Goal: Transaction & Acquisition: Purchase product/service

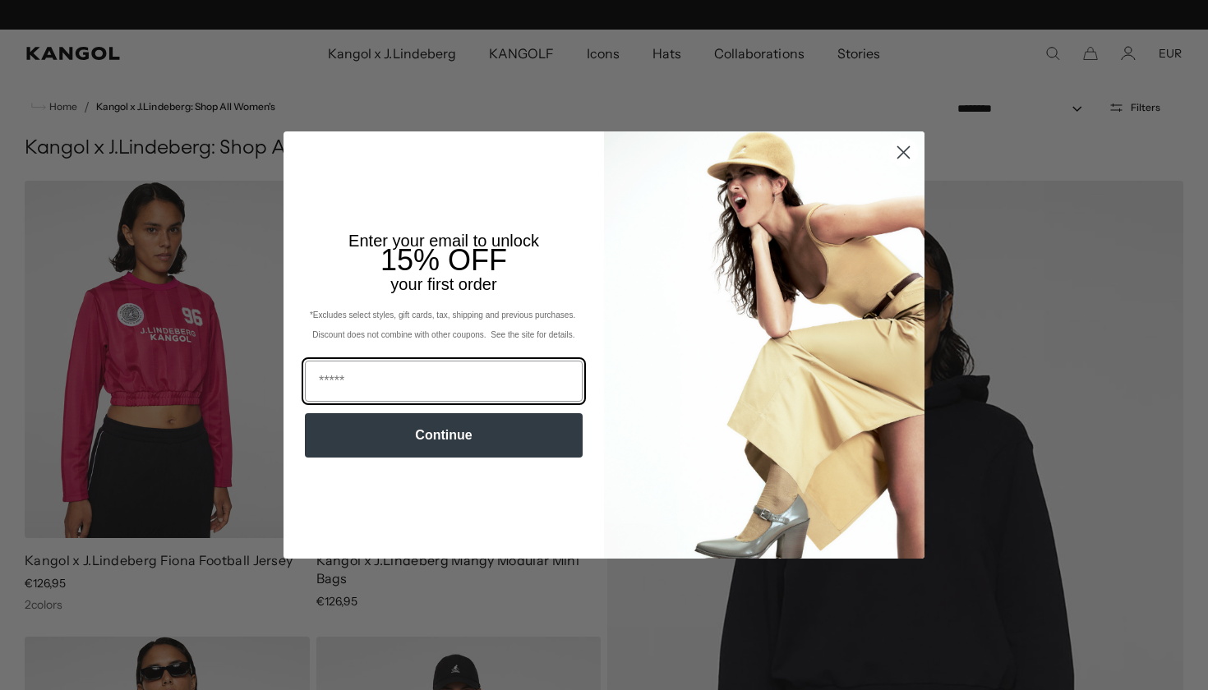
scroll to position [0, 339]
click at [898, 155] on circle "Close dialog" at bounding box center [903, 152] width 27 height 27
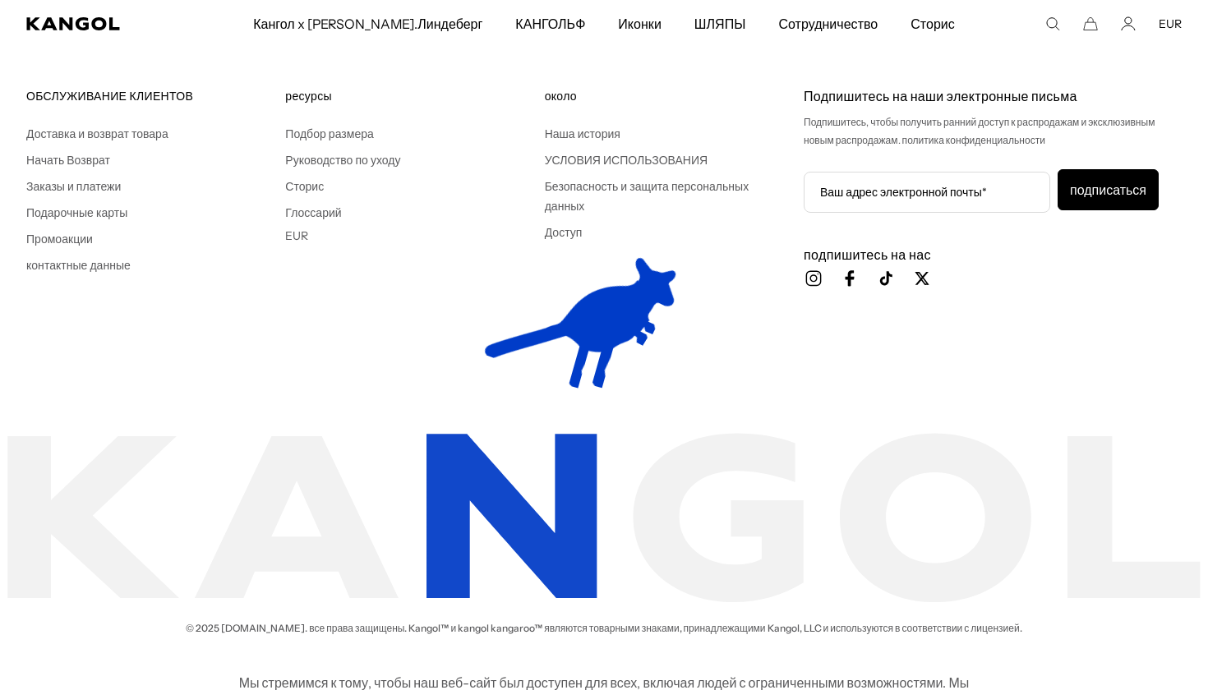
scroll to position [0, 0]
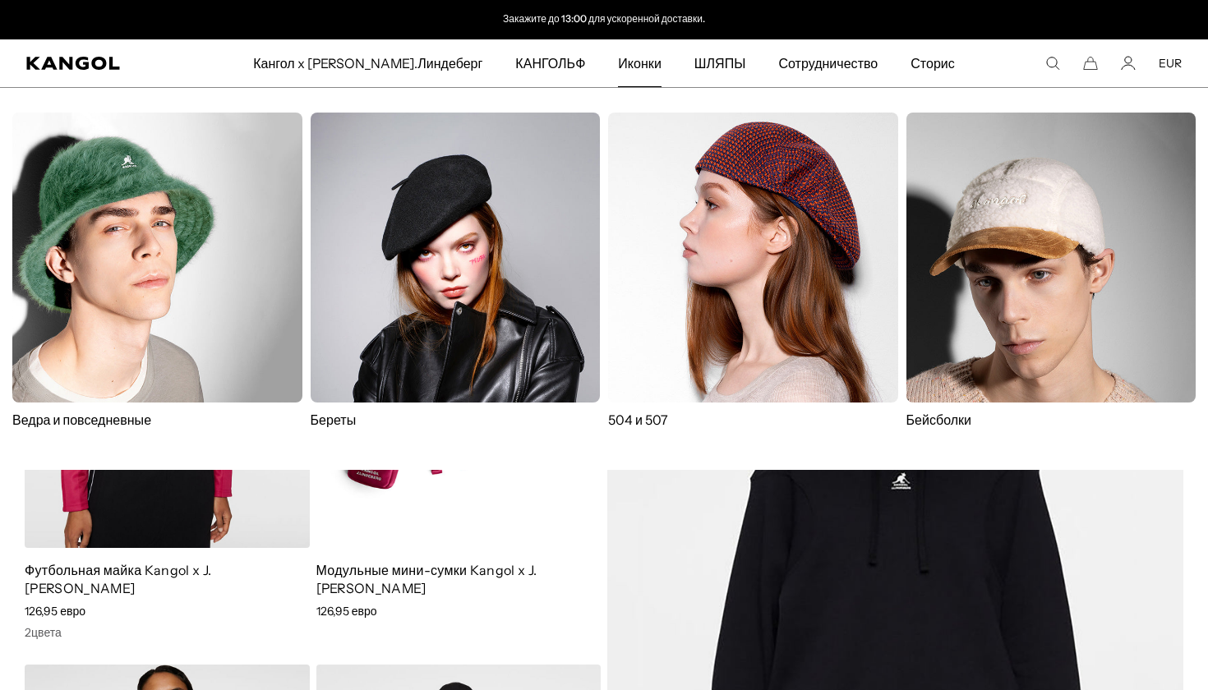
click at [472, 247] on img at bounding box center [456, 258] width 290 height 290
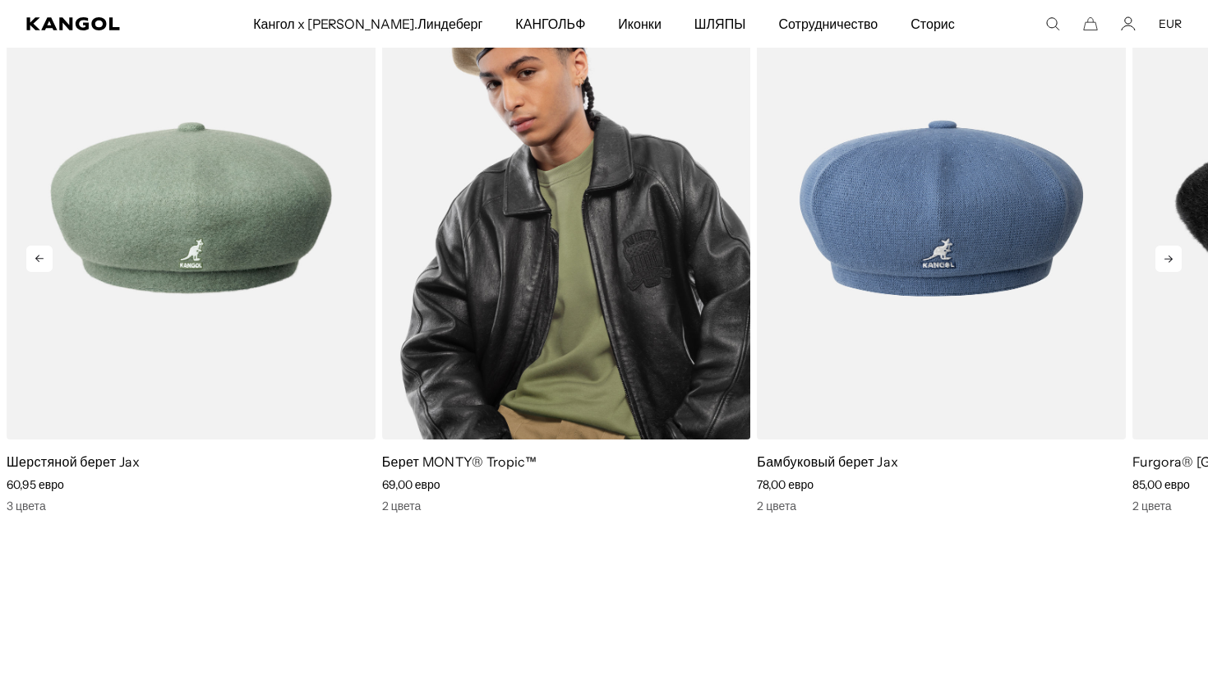
scroll to position [1762, 0]
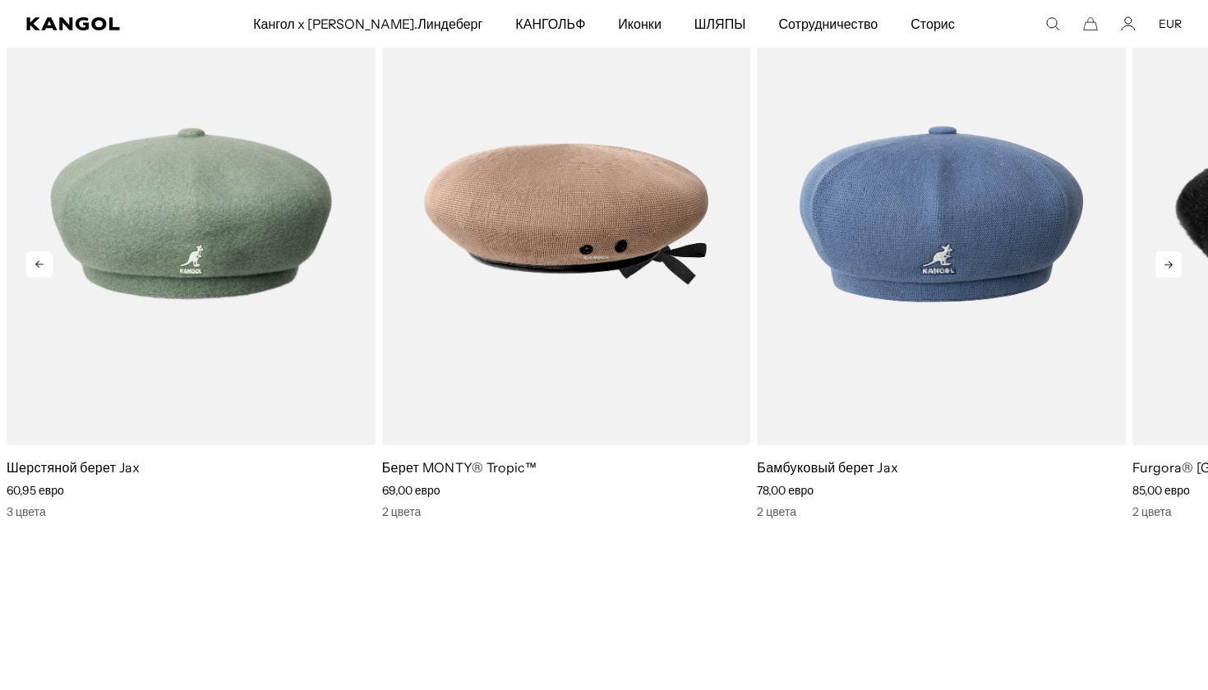
click at [1170, 261] on icon at bounding box center [1168, 264] width 26 height 26
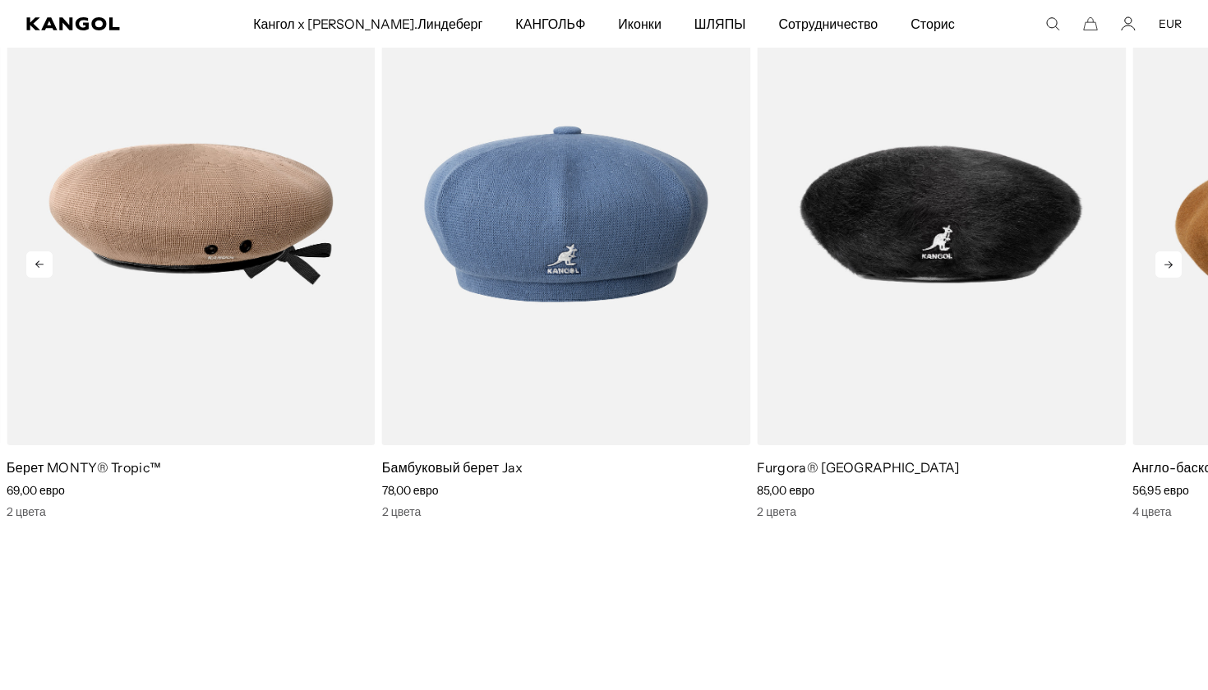
scroll to position [0, 339]
click at [1170, 261] on icon at bounding box center [1168, 264] width 26 height 26
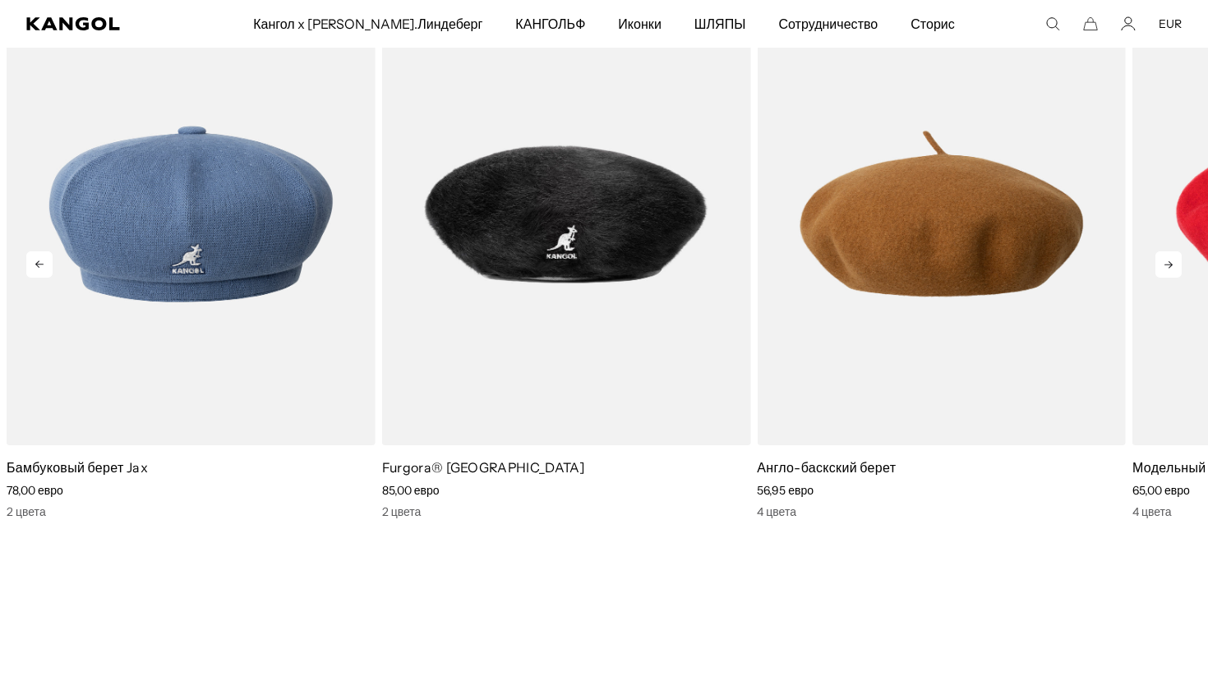
click at [1170, 261] on icon at bounding box center [1168, 264] width 26 height 26
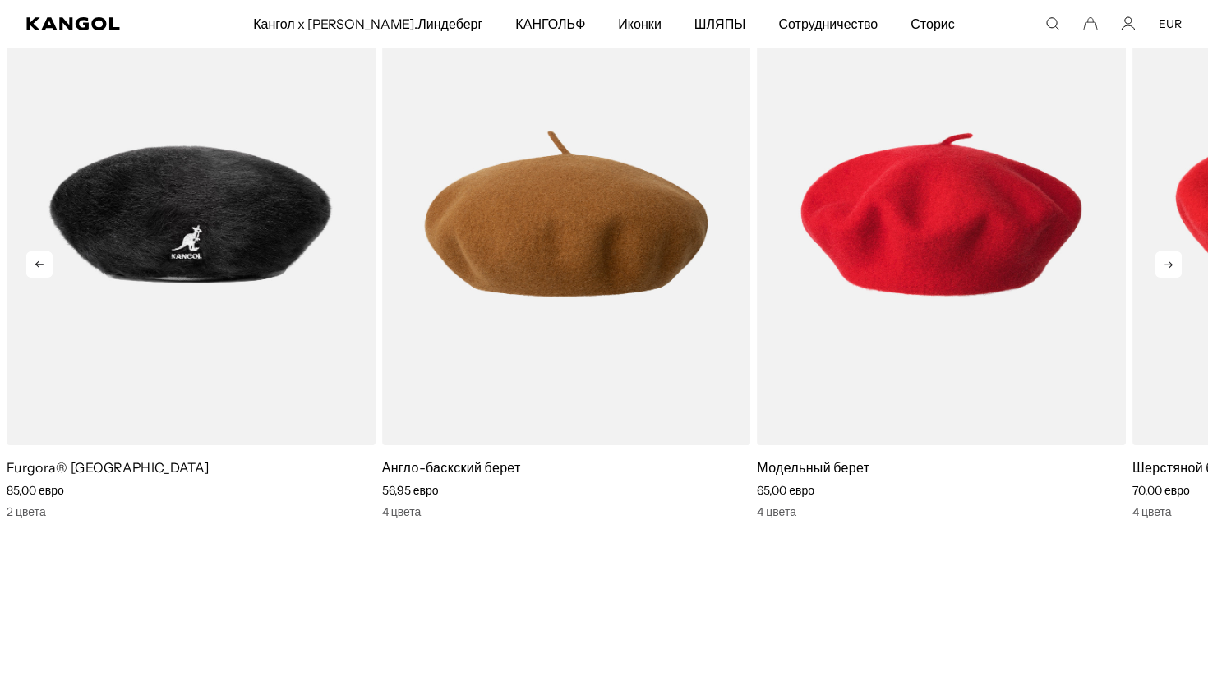
click at [1170, 261] on icon at bounding box center [1168, 264] width 26 height 26
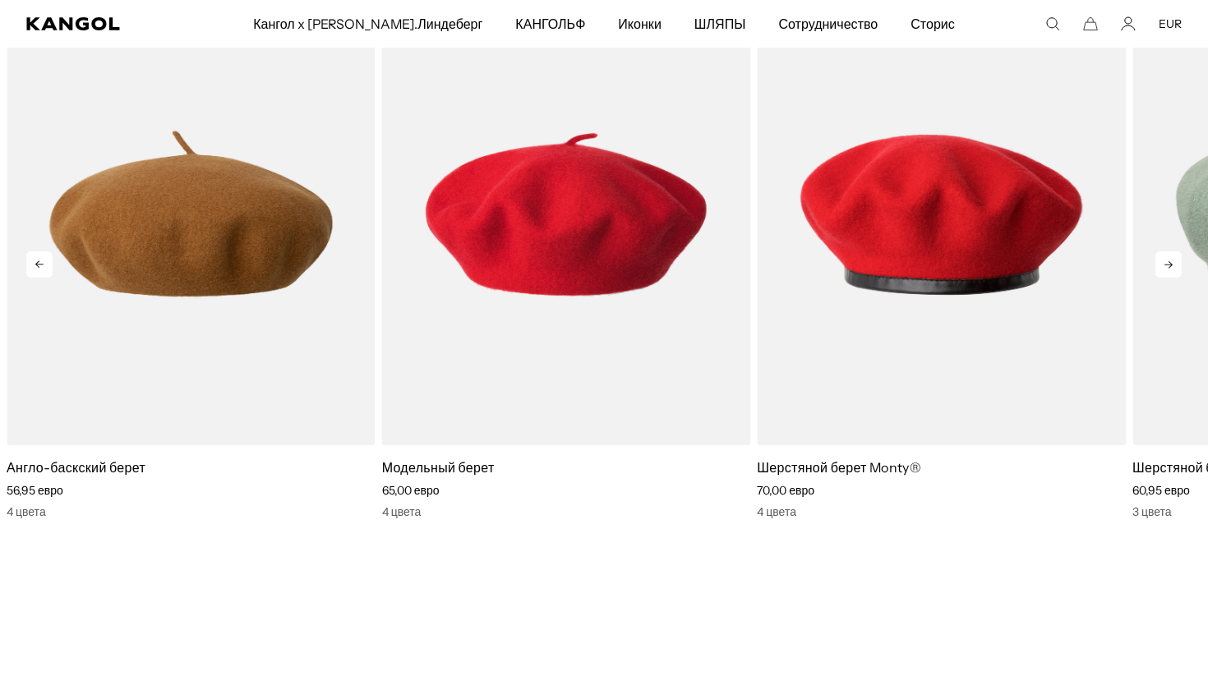
click at [1170, 261] on icon at bounding box center [1168, 264] width 26 height 26
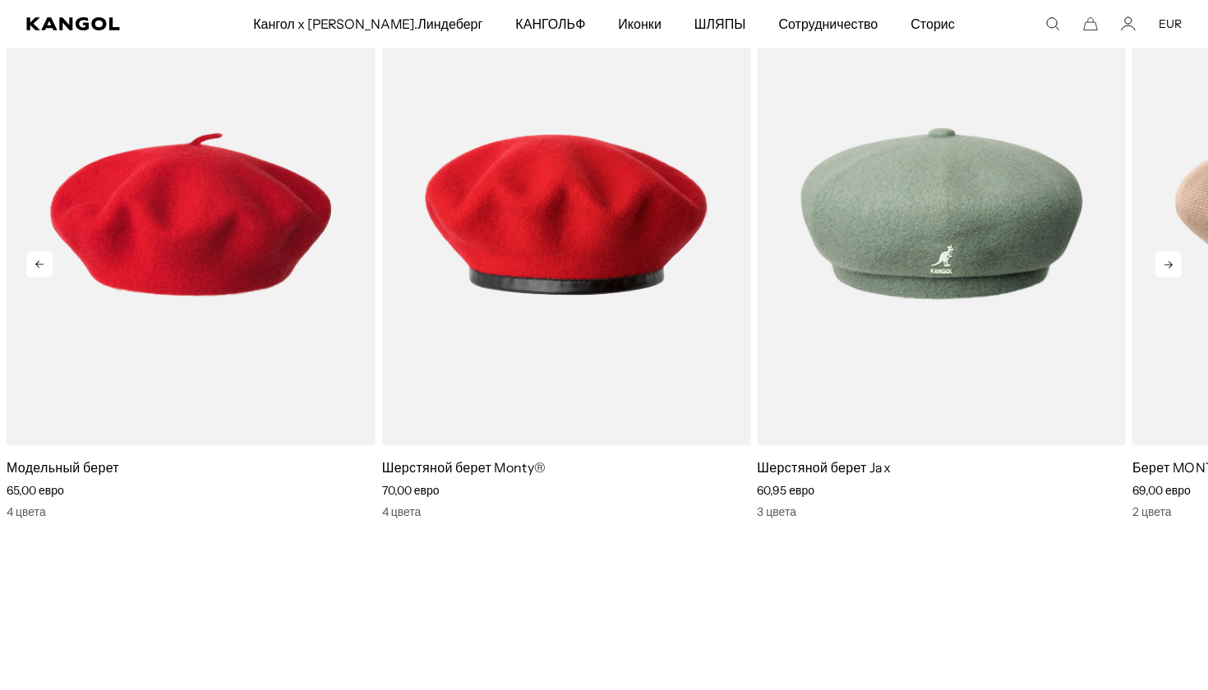
click at [1170, 261] on icon at bounding box center [1168, 264] width 26 height 26
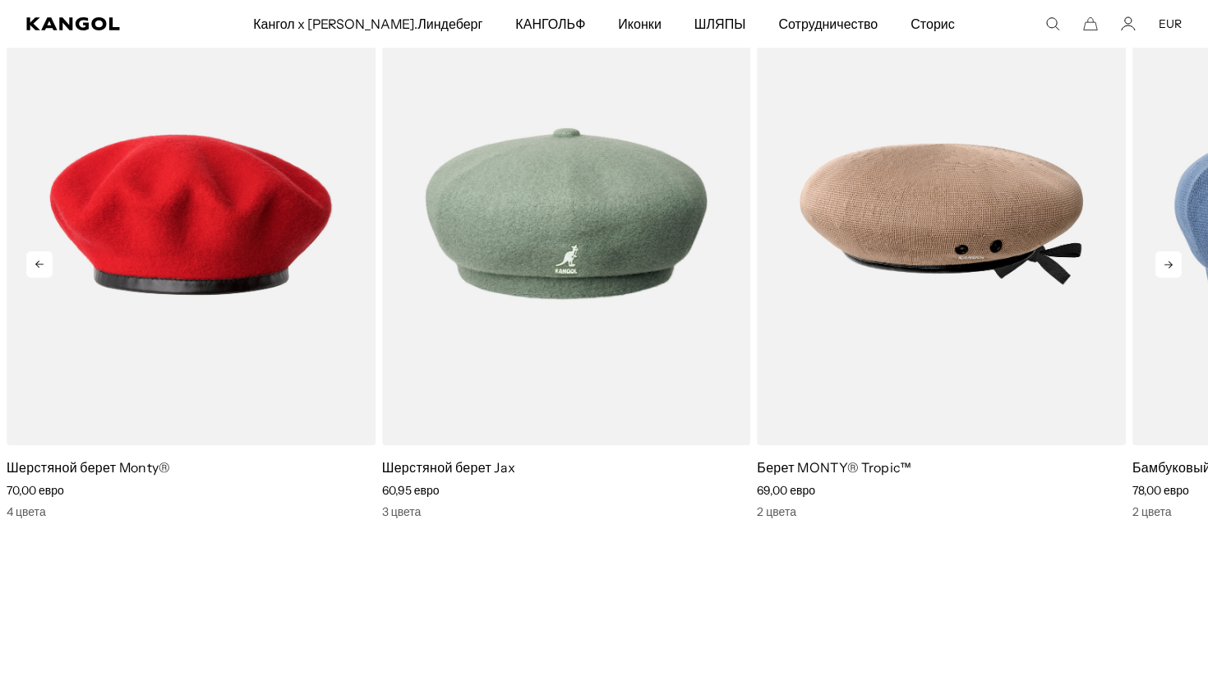
click at [1170, 261] on icon at bounding box center [1168, 264] width 26 height 26
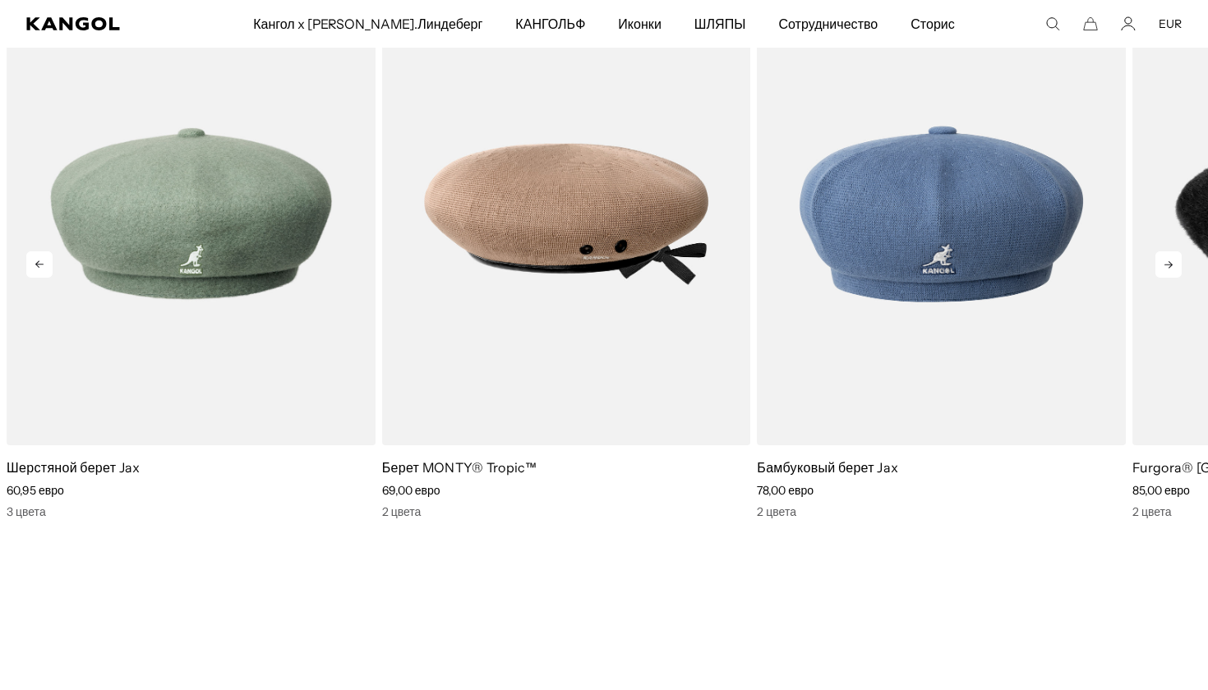
click at [1170, 261] on icon at bounding box center [1168, 264] width 26 height 26
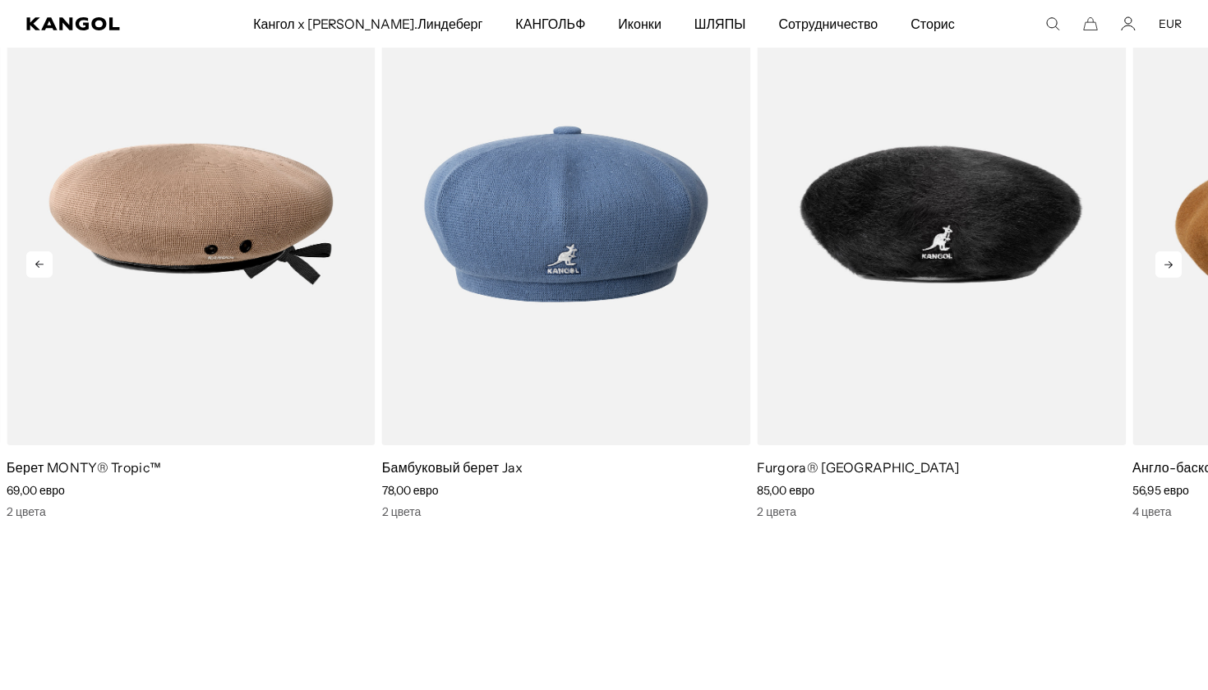
click at [1170, 261] on icon at bounding box center [1168, 264] width 26 height 26
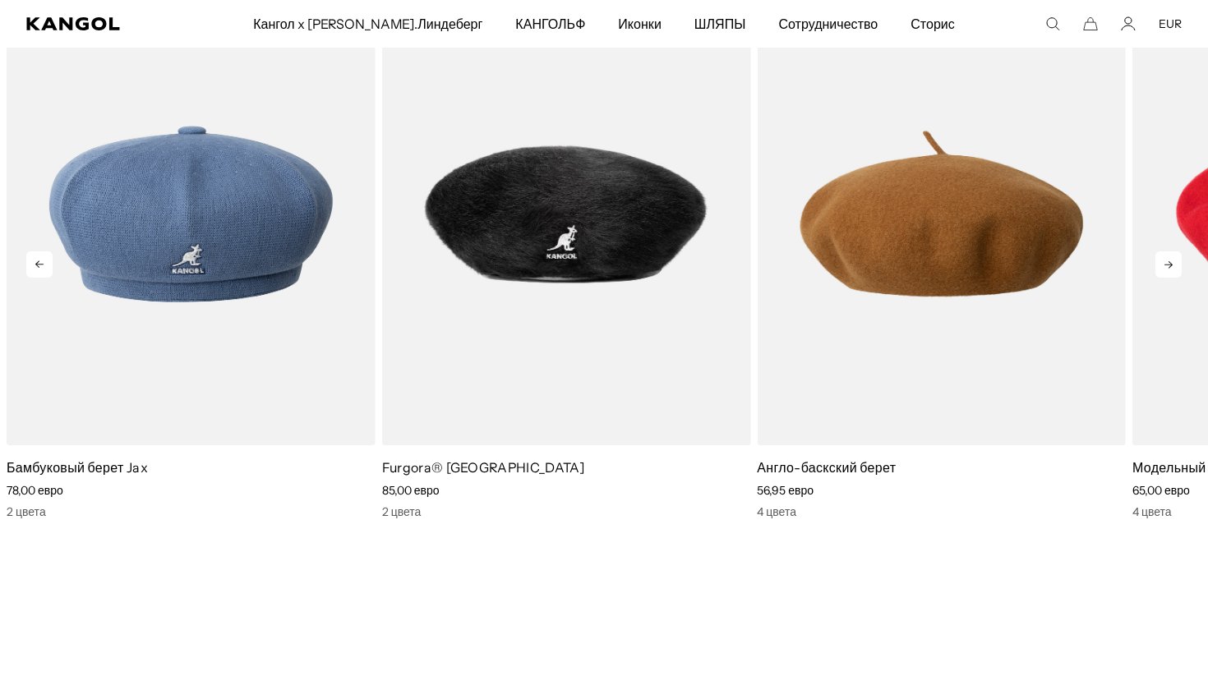
click at [1170, 261] on icon at bounding box center [1168, 264] width 26 height 26
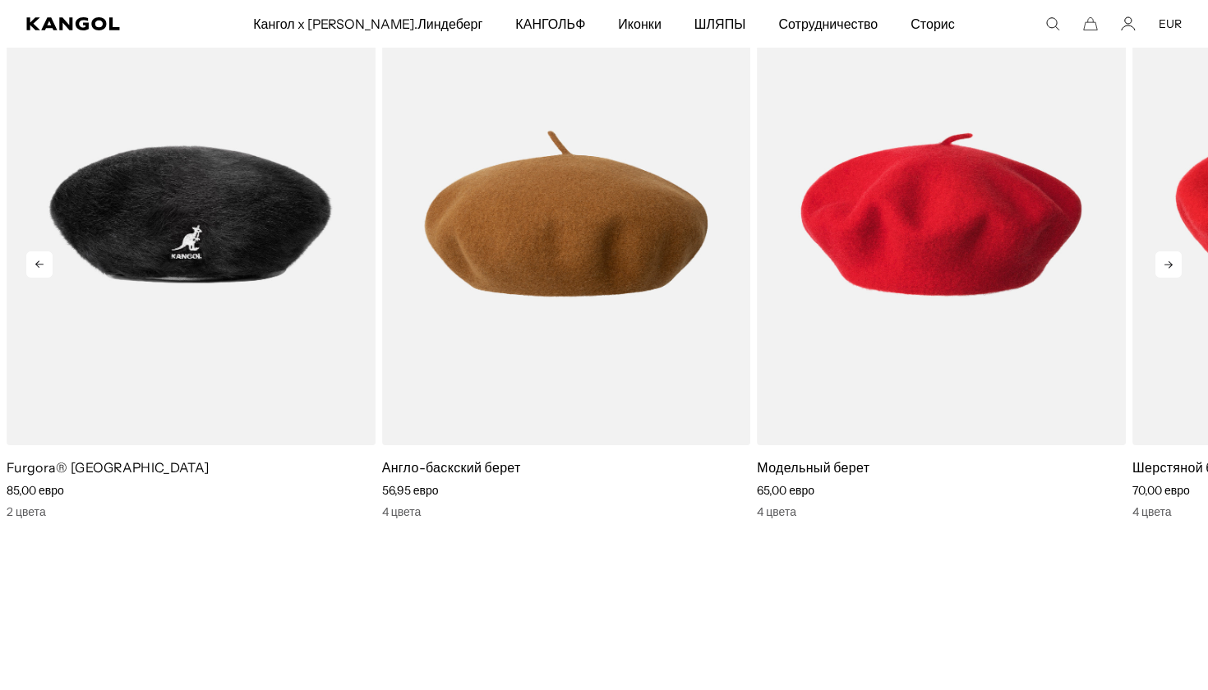
click at [1170, 261] on icon at bounding box center [1168, 264] width 26 height 26
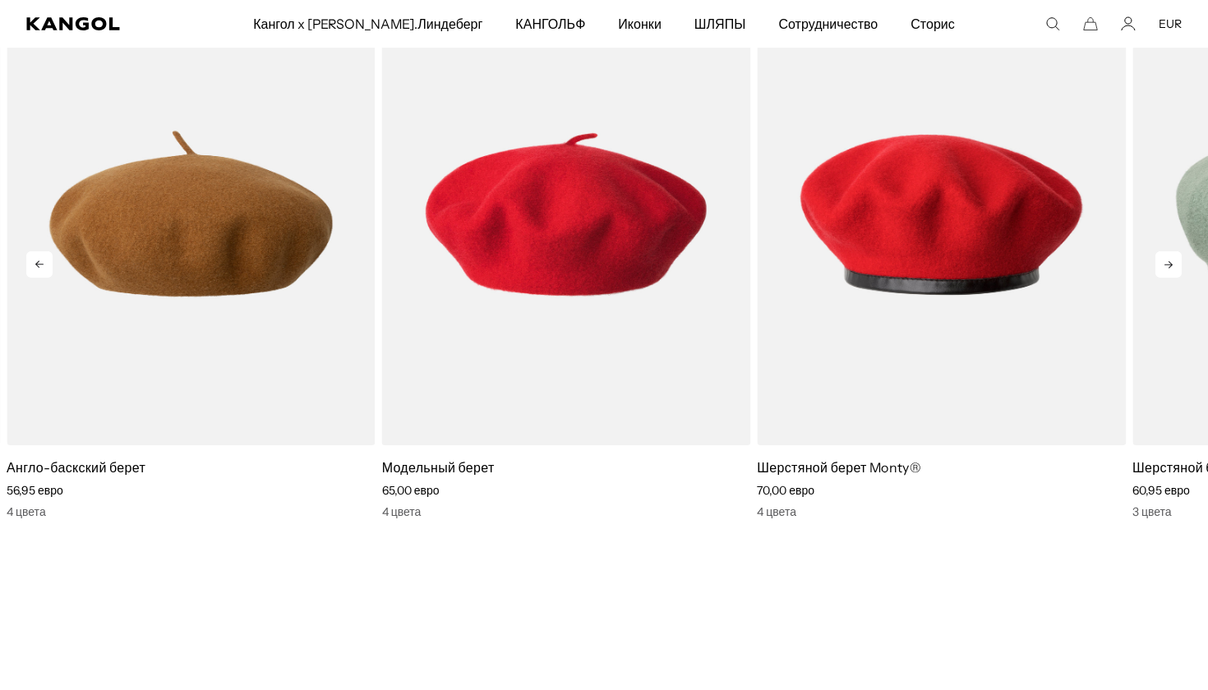
click at [1170, 261] on icon at bounding box center [1168, 264] width 26 height 26
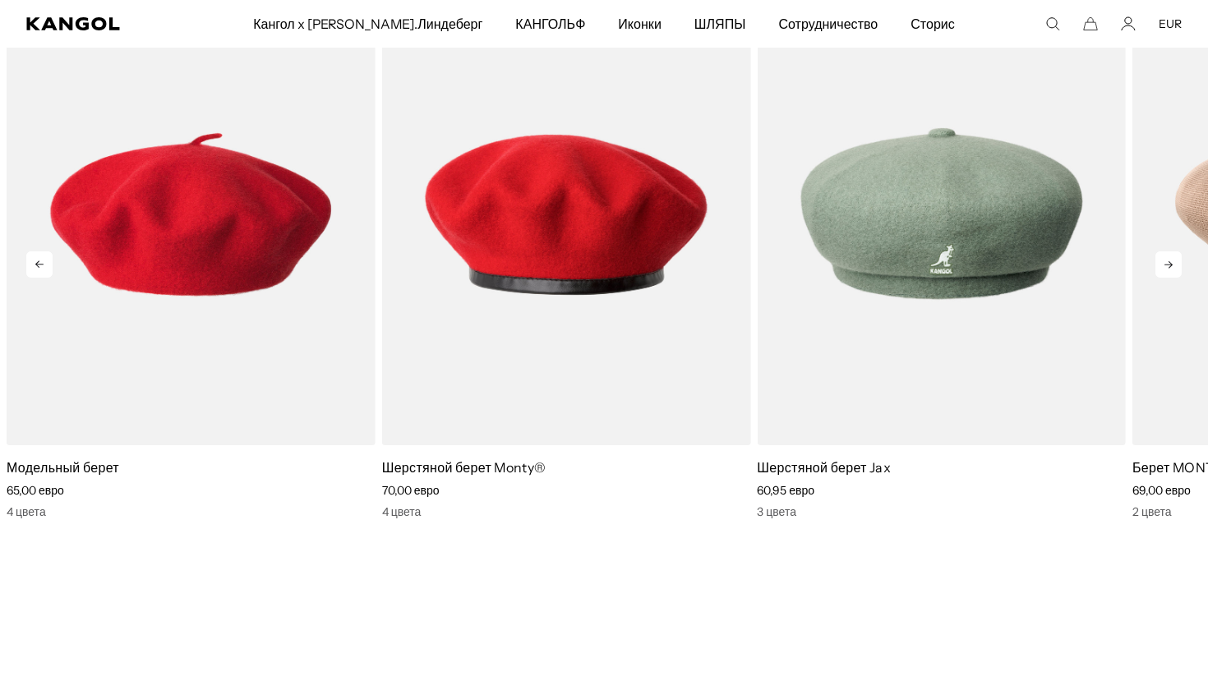
click at [1170, 261] on icon at bounding box center [1168, 264] width 26 height 26
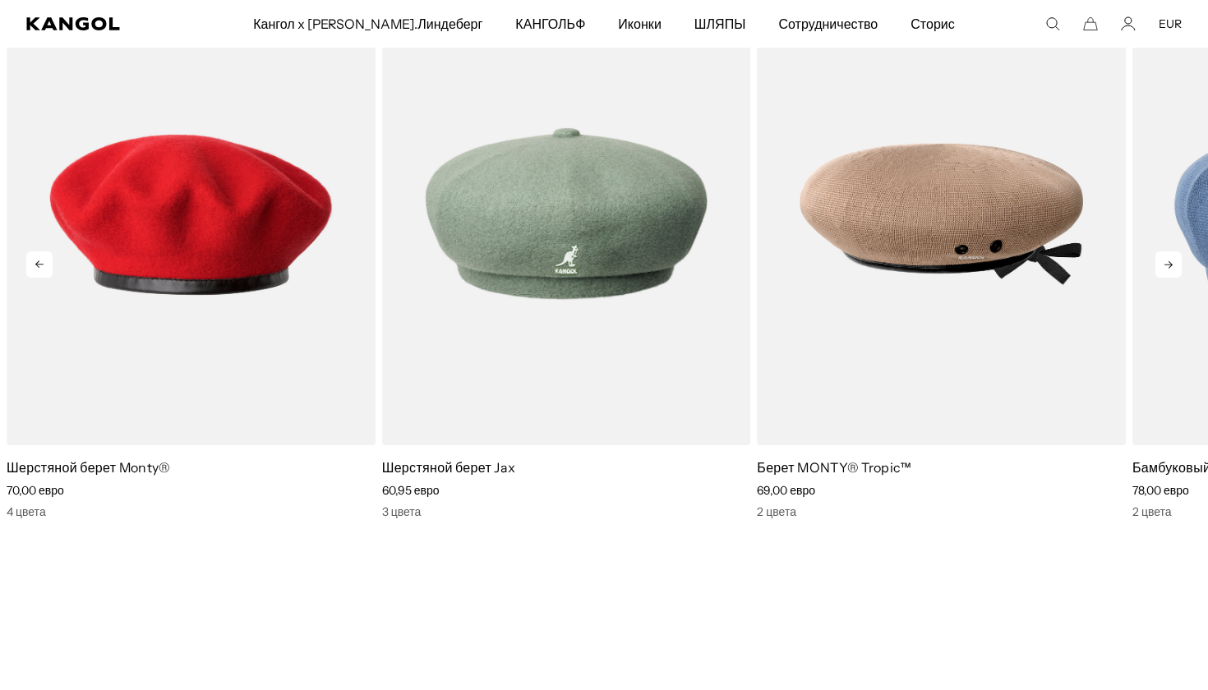
click at [1170, 261] on icon at bounding box center [1168, 264] width 26 height 26
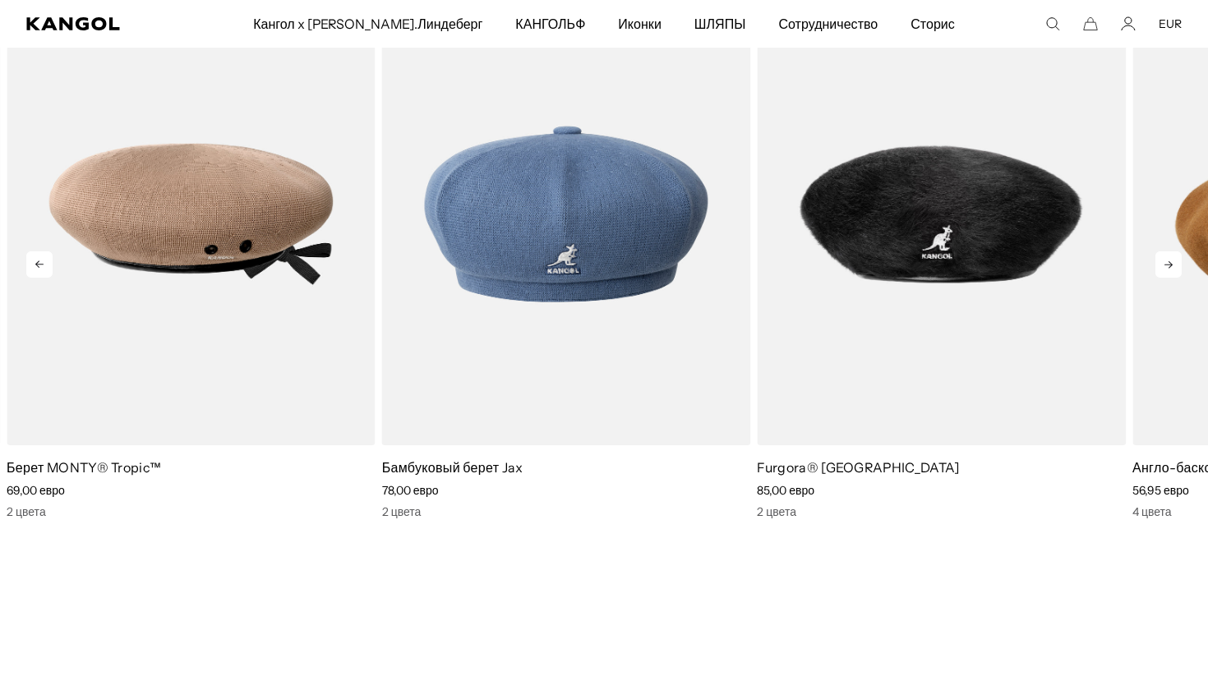
click at [1170, 261] on icon at bounding box center [1168, 264] width 26 height 26
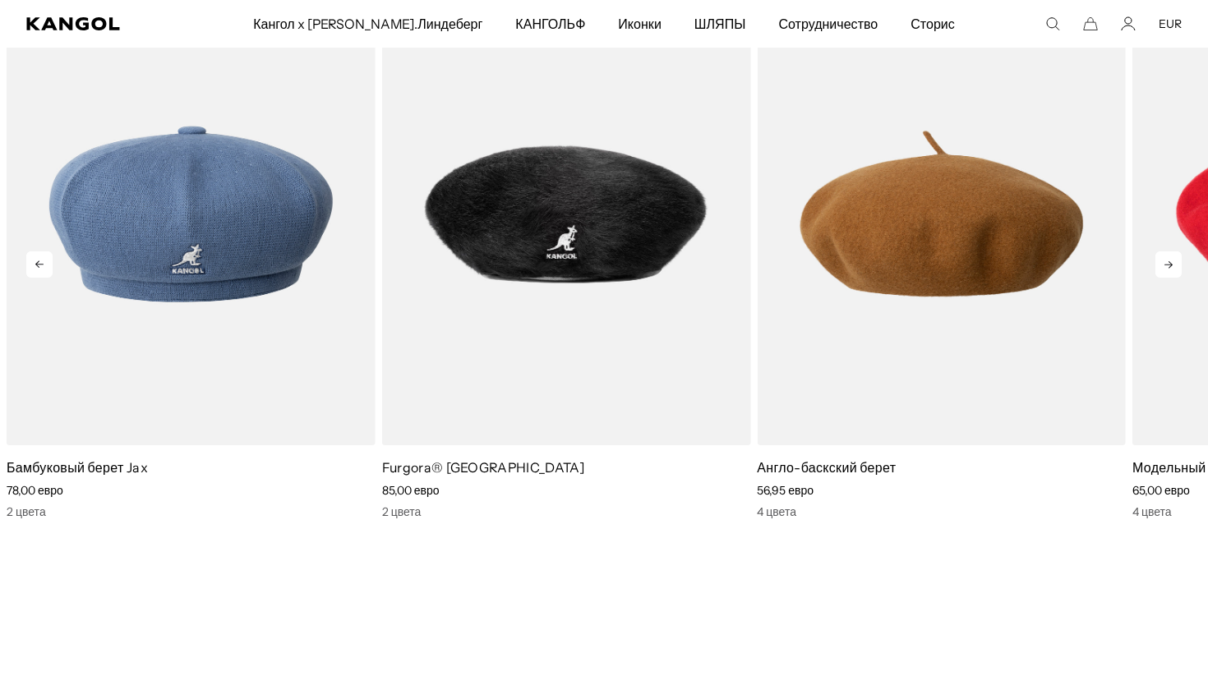
click at [1170, 261] on icon at bounding box center [1168, 264] width 26 height 26
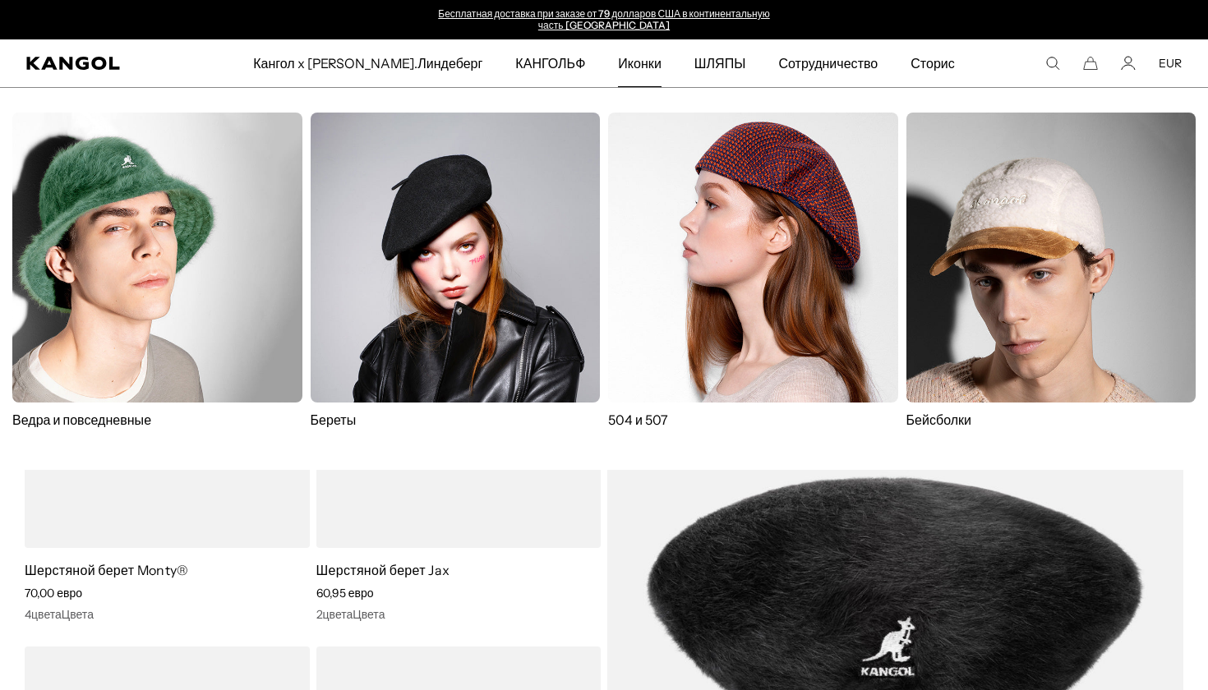
click at [762, 220] on img at bounding box center [753, 258] width 290 height 290
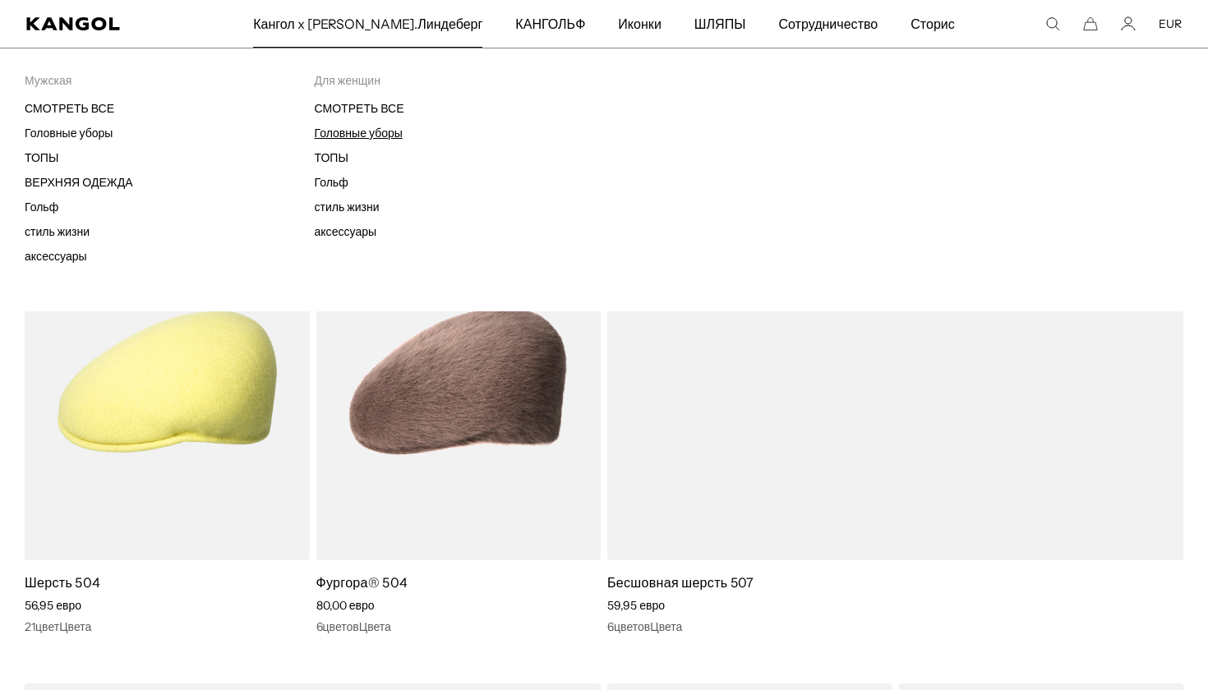
click at [345, 133] on link "Головные уборы" at bounding box center [359, 133] width 88 height 15
click at [346, 132] on link "Головные уборы" at bounding box center [359, 133] width 88 height 15
